Goal: Task Accomplishment & Management: Use online tool/utility

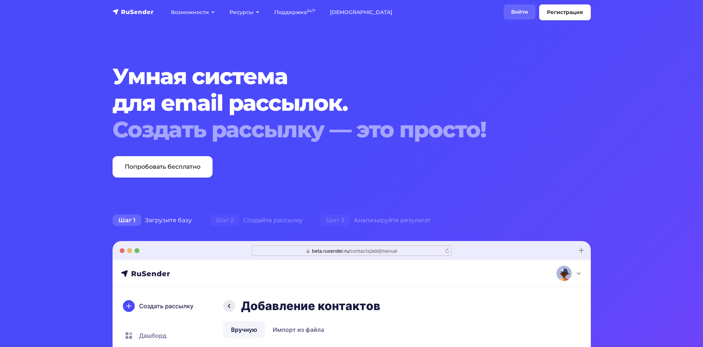
click at [523, 11] on link "Войти" at bounding box center [520, 11] width 32 height 15
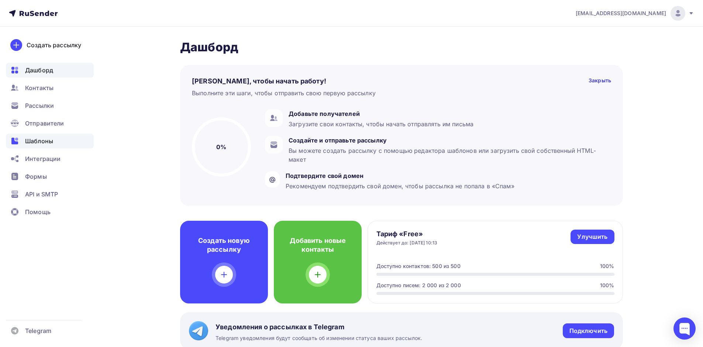
click at [46, 140] on span "Шаблоны" at bounding box center [39, 141] width 28 height 9
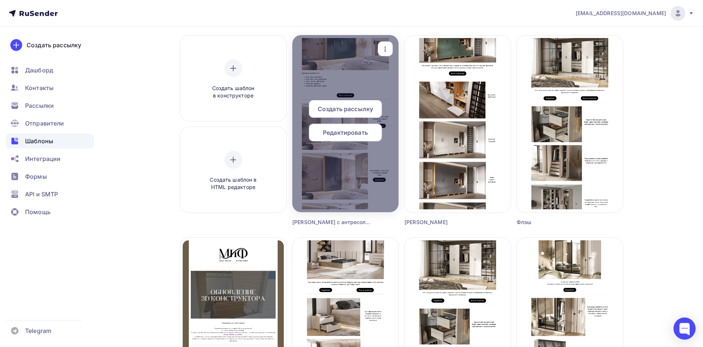
scroll to position [56, 0]
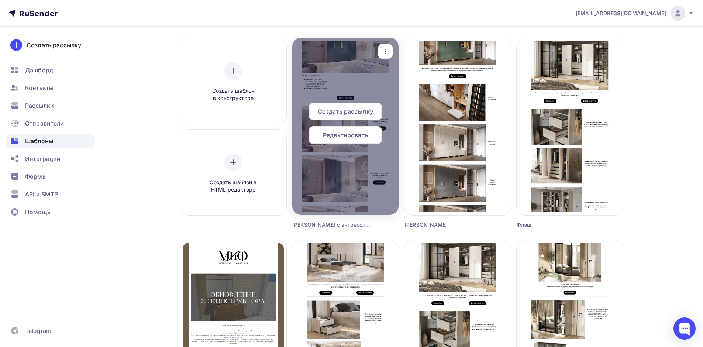
click at [381, 55] on icon "button" at bounding box center [385, 51] width 9 height 9
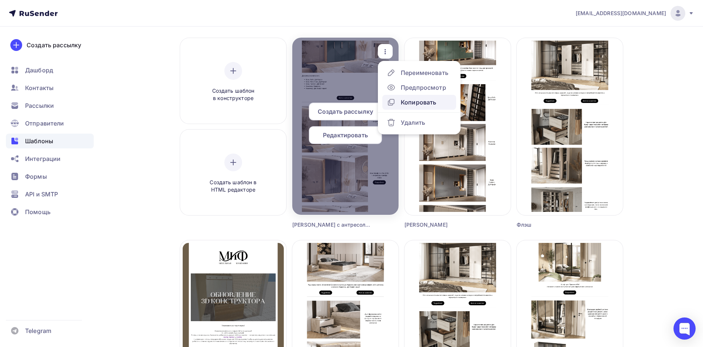
click at [404, 100] on div "Копировать" at bounding box center [418, 102] width 35 height 9
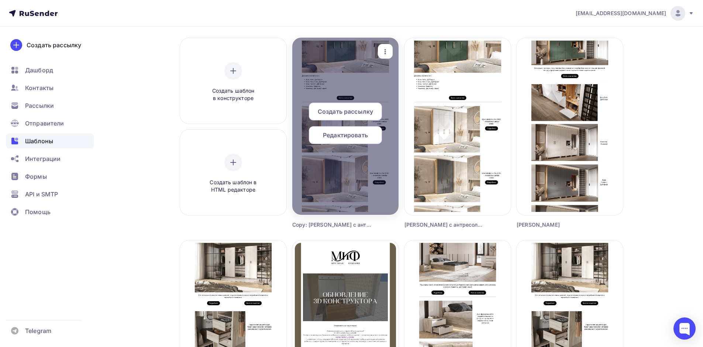
click at [388, 46] on div "button" at bounding box center [385, 51] width 15 height 14
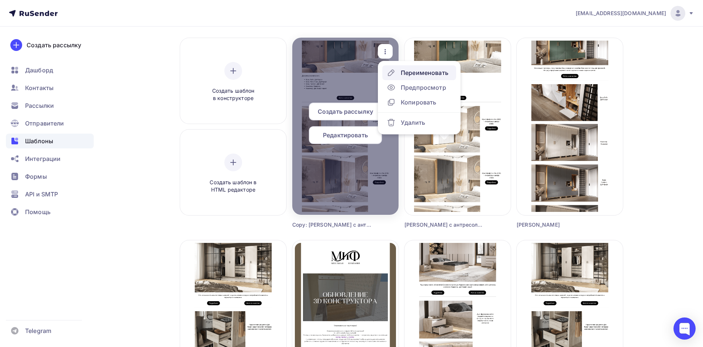
click at [404, 73] on div "Переименовать" at bounding box center [425, 72] width 48 height 9
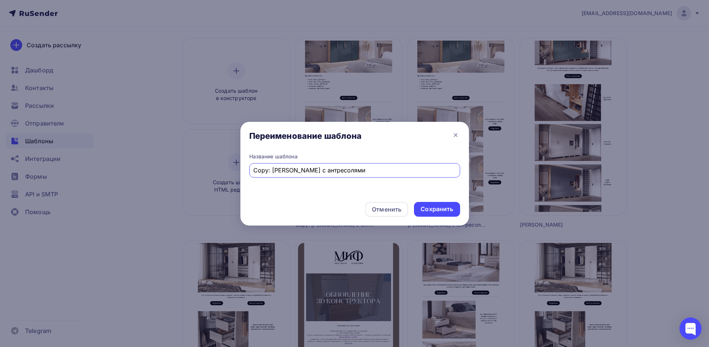
drag, startPoint x: 364, startPoint y: 170, endPoint x: 227, endPoint y: 161, distance: 137.3
click at [227, 161] on div "Переименование шаблона Название шаблона Copy: [PERSON_NAME] с антресолями Отмен…" at bounding box center [354, 173] width 709 height 347
type input "[PERSON_NAME] новая комп"
click at [443, 211] on div "Сохранить" at bounding box center [437, 209] width 32 height 8
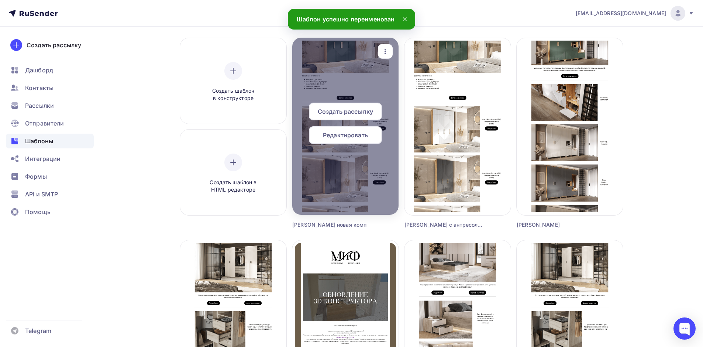
click at [355, 133] on span "Редактировать" at bounding box center [345, 135] width 45 height 9
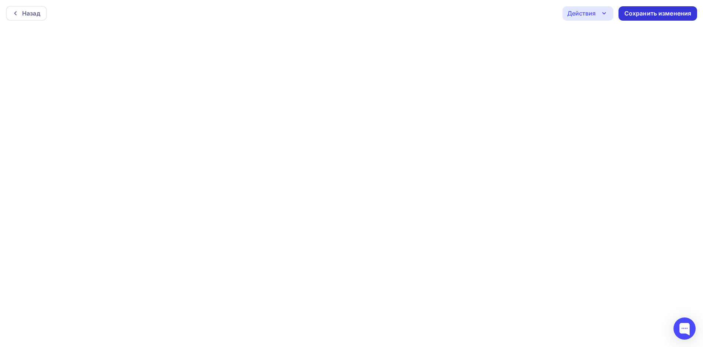
click at [624, 17] on div "Сохранить изменения" at bounding box center [658, 13] width 79 height 14
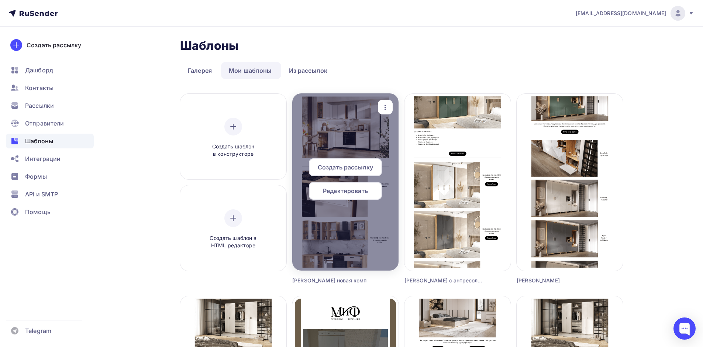
click at [353, 189] on span "Редактировать" at bounding box center [345, 190] width 45 height 9
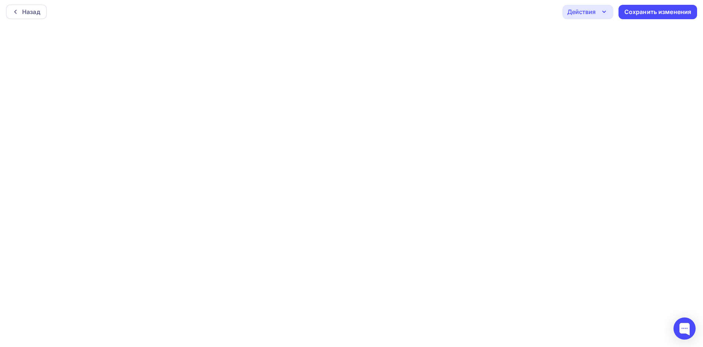
scroll to position [2, 0]
click at [129, 345] on html "Назад Действия Отправить тестовое письмо Предпросмотр Выйти без сохранения Сохр…" at bounding box center [351, 171] width 703 height 347
click at [640, 17] on div "Сохранить изменения" at bounding box center [658, 13] width 67 height 8
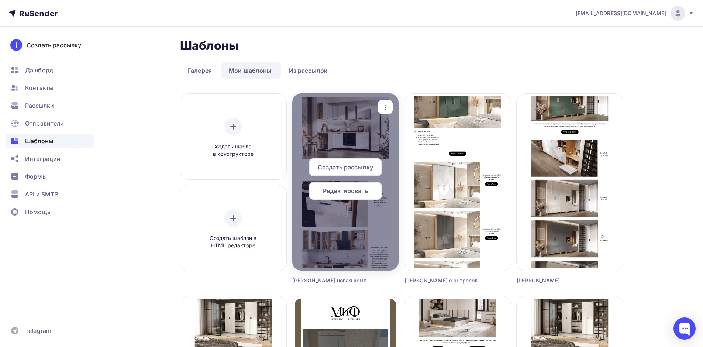
click at [371, 191] on div "Редактировать" at bounding box center [345, 191] width 73 height 18
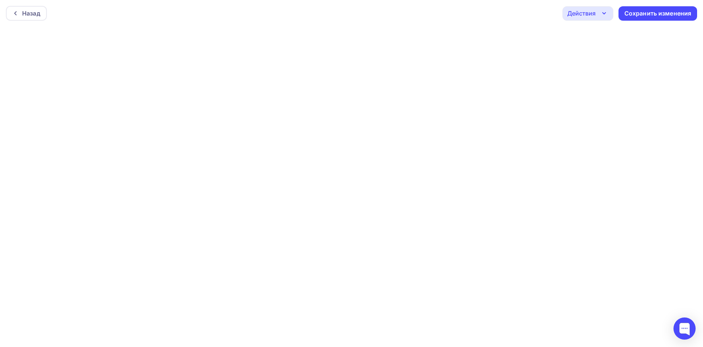
click at [591, 17] on div "Действия" at bounding box center [588, 13] width 51 height 14
click at [589, 34] on div "Отправить тестовое письмо" at bounding box center [628, 35] width 85 height 9
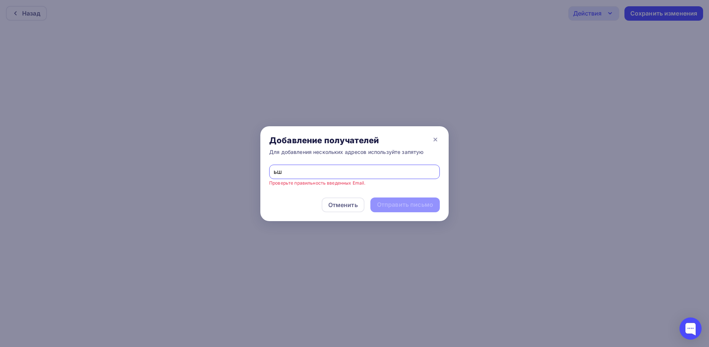
type input "ь"
type input "[EMAIL_ADDRESS][DOMAIN_NAME]"
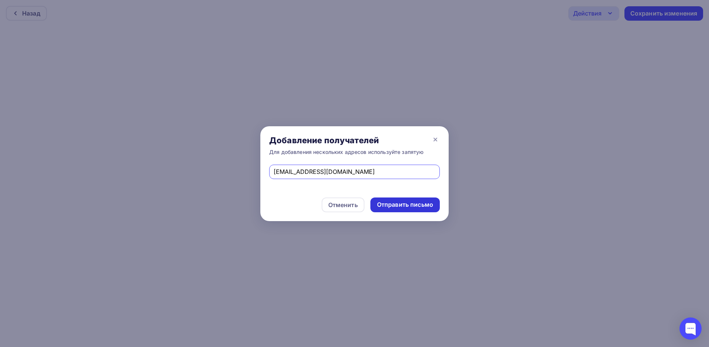
click at [385, 202] on div "Отправить письмо" at bounding box center [405, 205] width 56 height 8
